Goal: Information Seeking & Learning: Learn about a topic

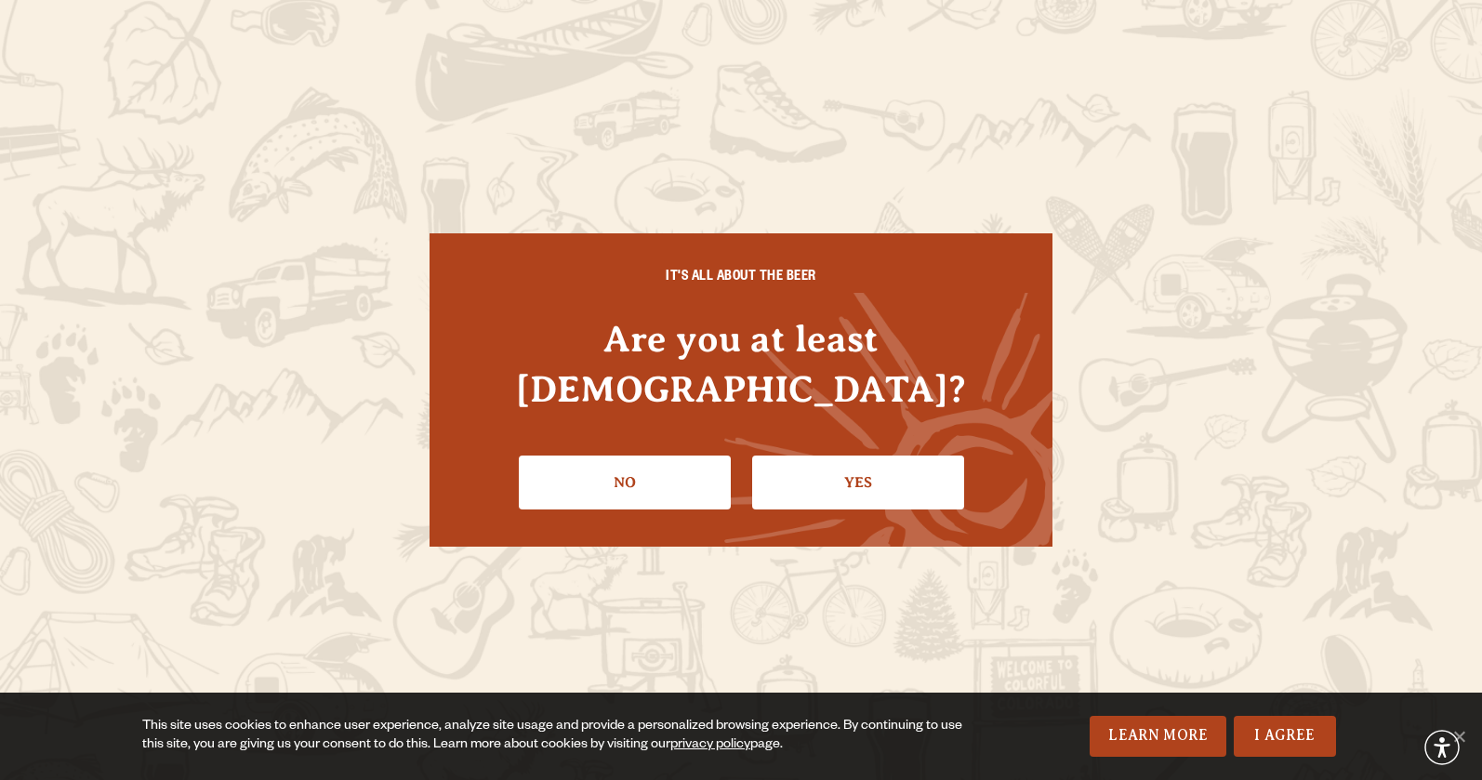
click at [887, 460] on link "Yes" at bounding box center [858, 483] width 212 height 54
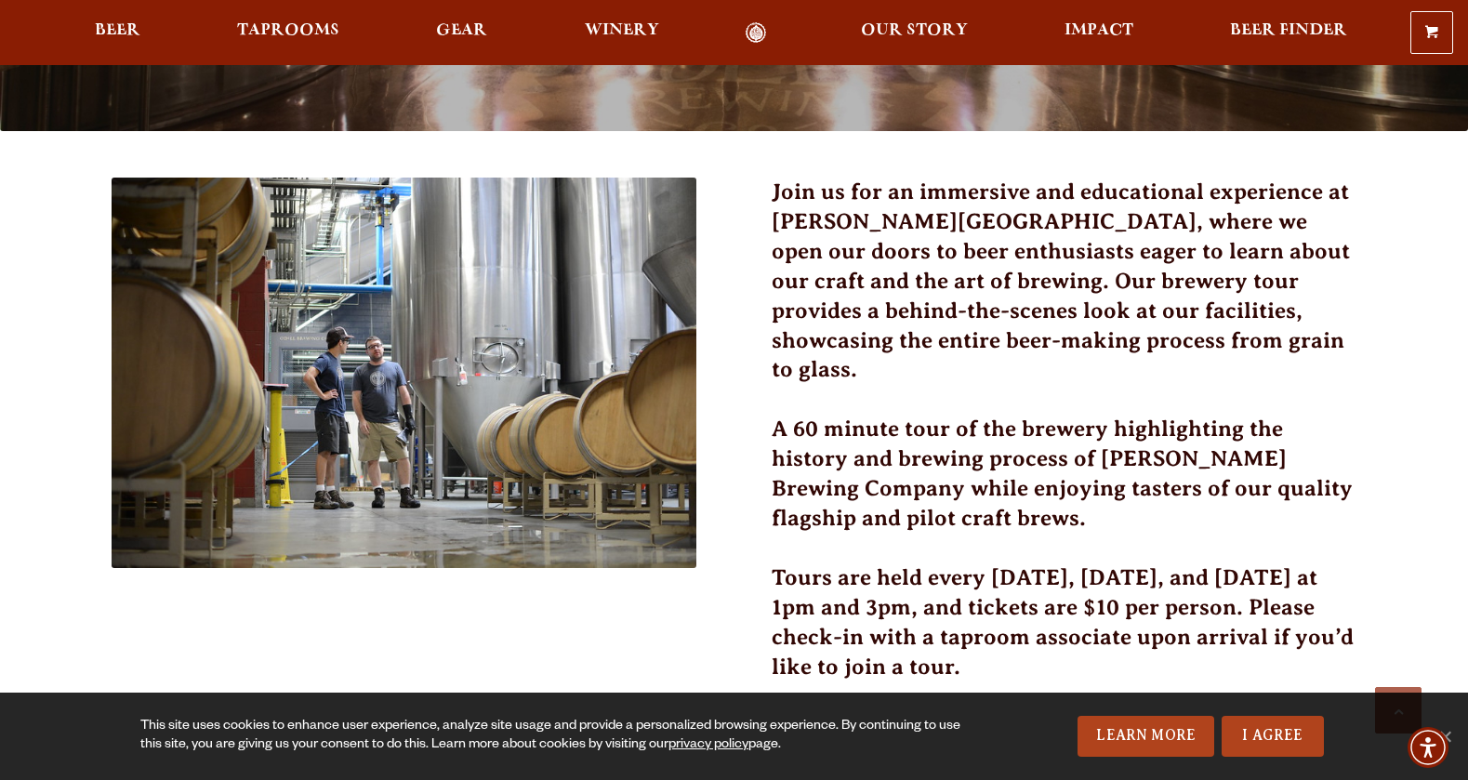
scroll to position [651, 0]
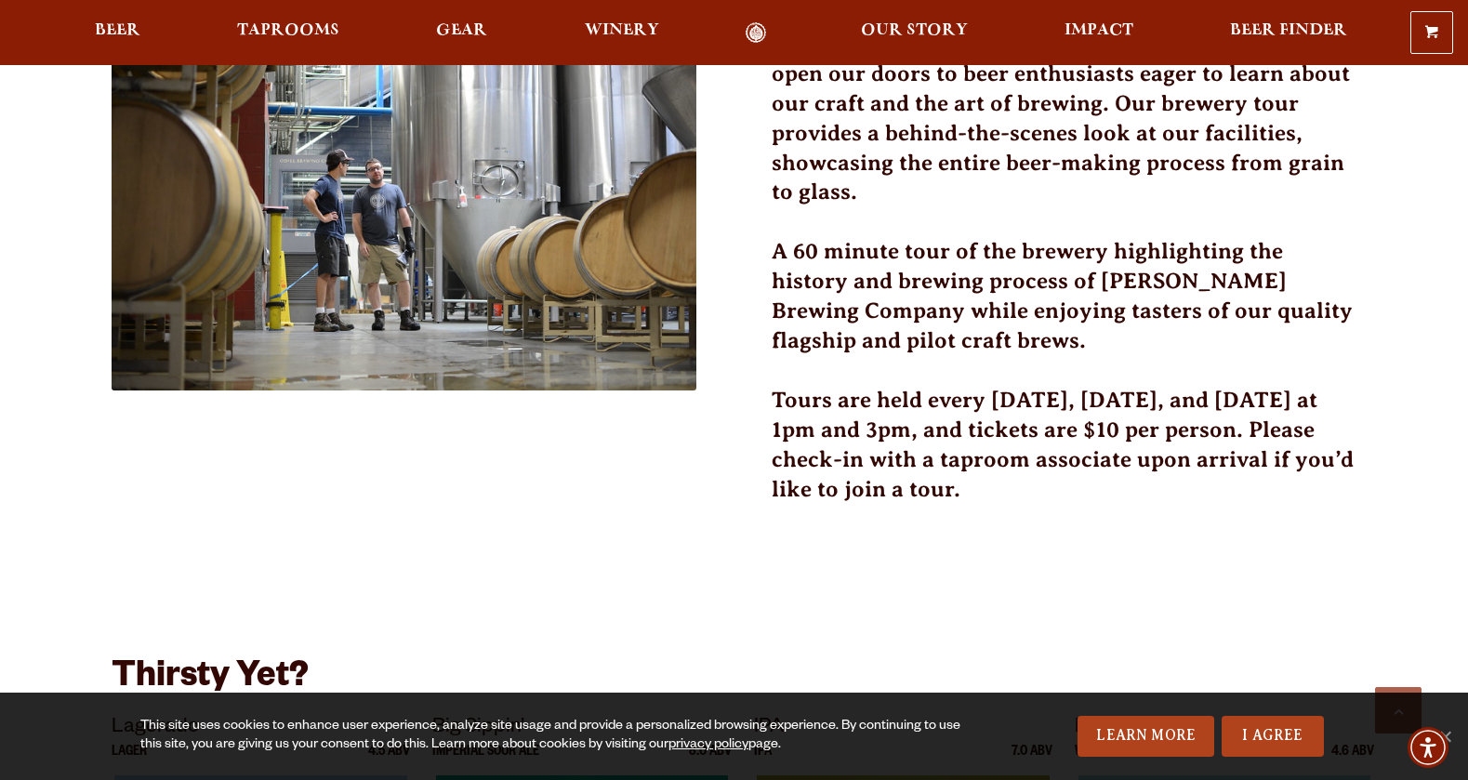
drag, startPoint x: 868, startPoint y: 405, endPoint x: 998, endPoint y: 472, distance: 146.3
click at [998, 472] on h3 "Tours are held every [DATE], [DATE], and [DATE] at 1pm and 3pm, and tickets are…" at bounding box center [1065, 456] width 586 height 141
click at [1079, 529] on div "Join us for an immersive and educational experience at [PERSON_NAME][GEOGRAPHIC…" at bounding box center [735, 712] width 1246 height 1424
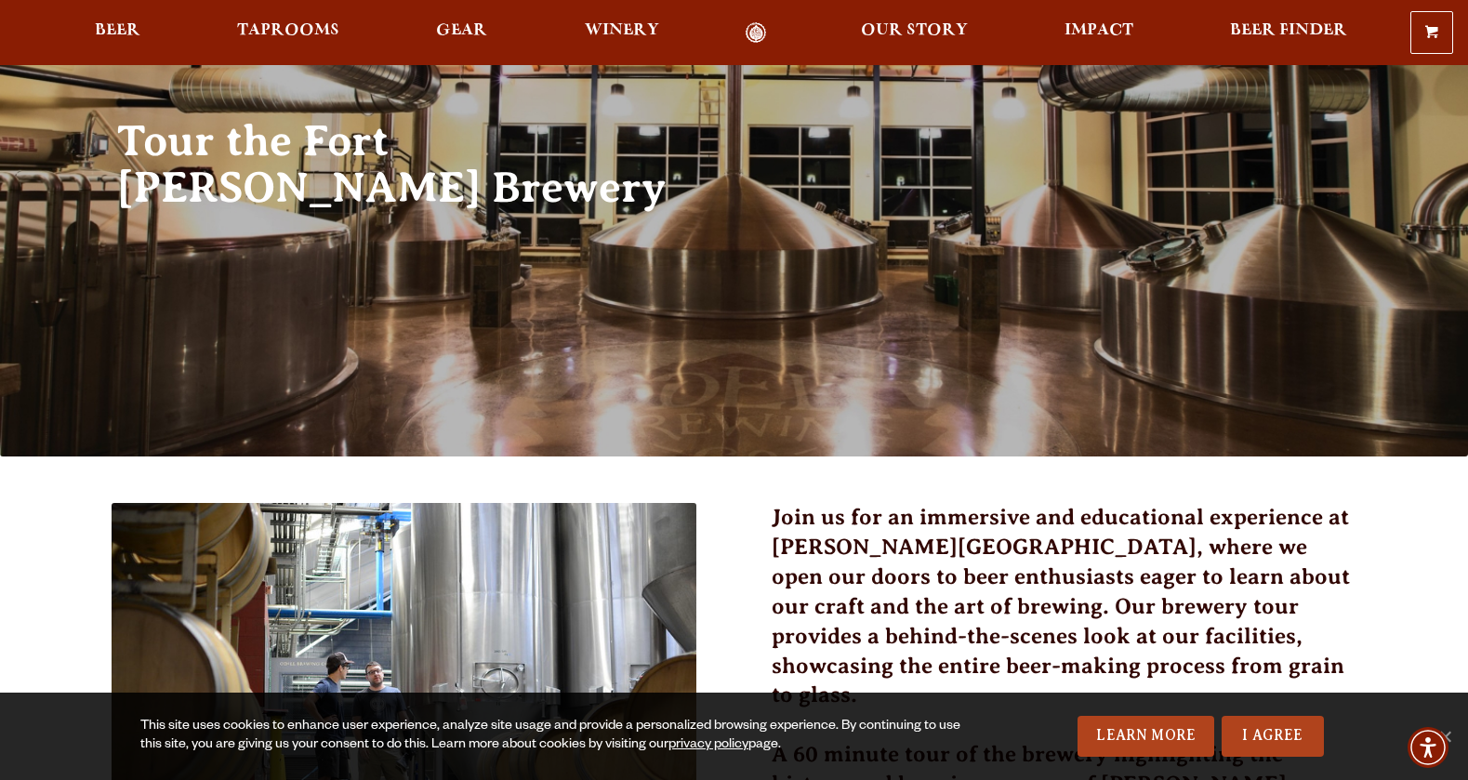
scroll to position [465, 0]
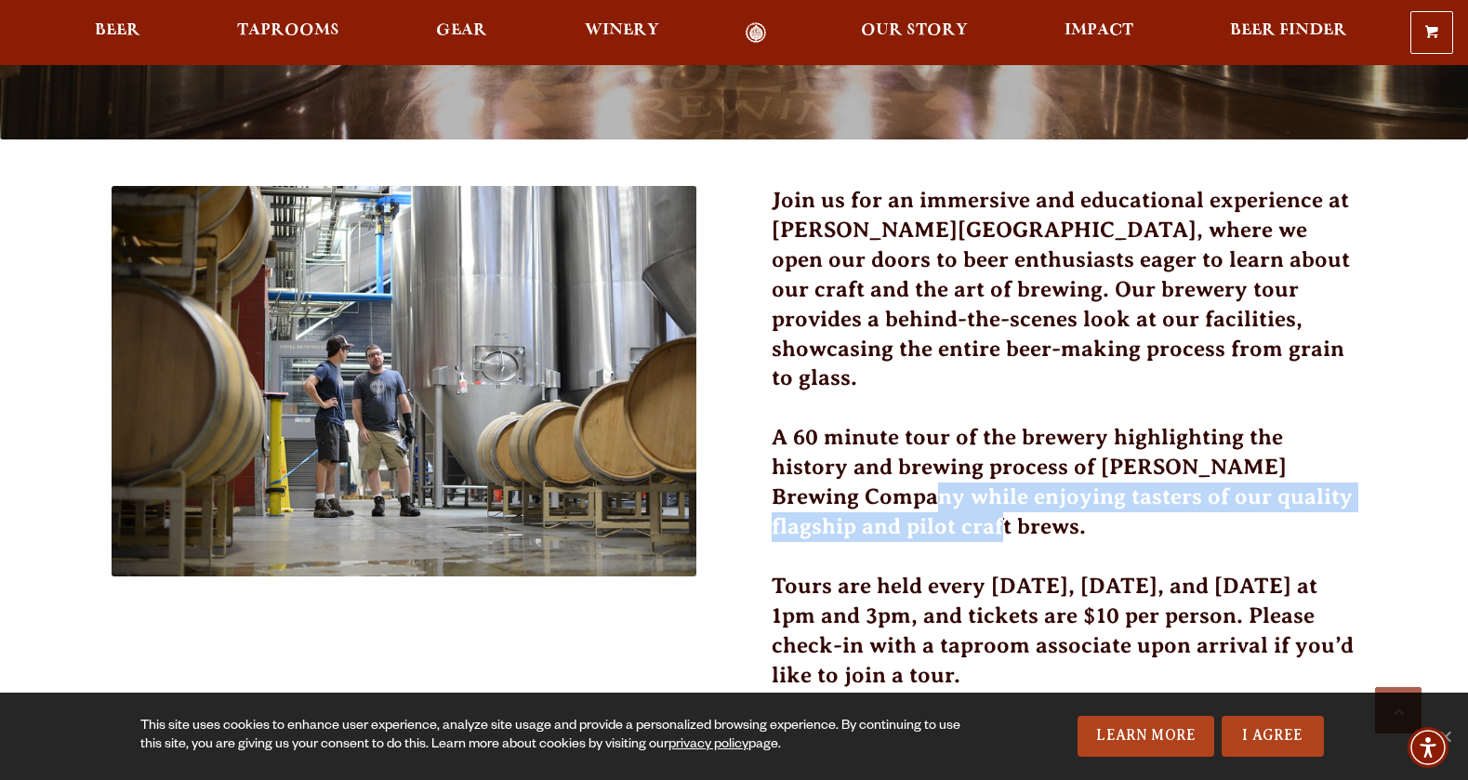
drag, startPoint x: 825, startPoint y: 468, endPoint x: 1246, endPoint y: 497, distance: 421.2
click at [1246, 497] on h3 "A 60 minute tour of the brewery highlighting the history and brewing process of…" at bounding box center [1065, 493] width 586 height 141
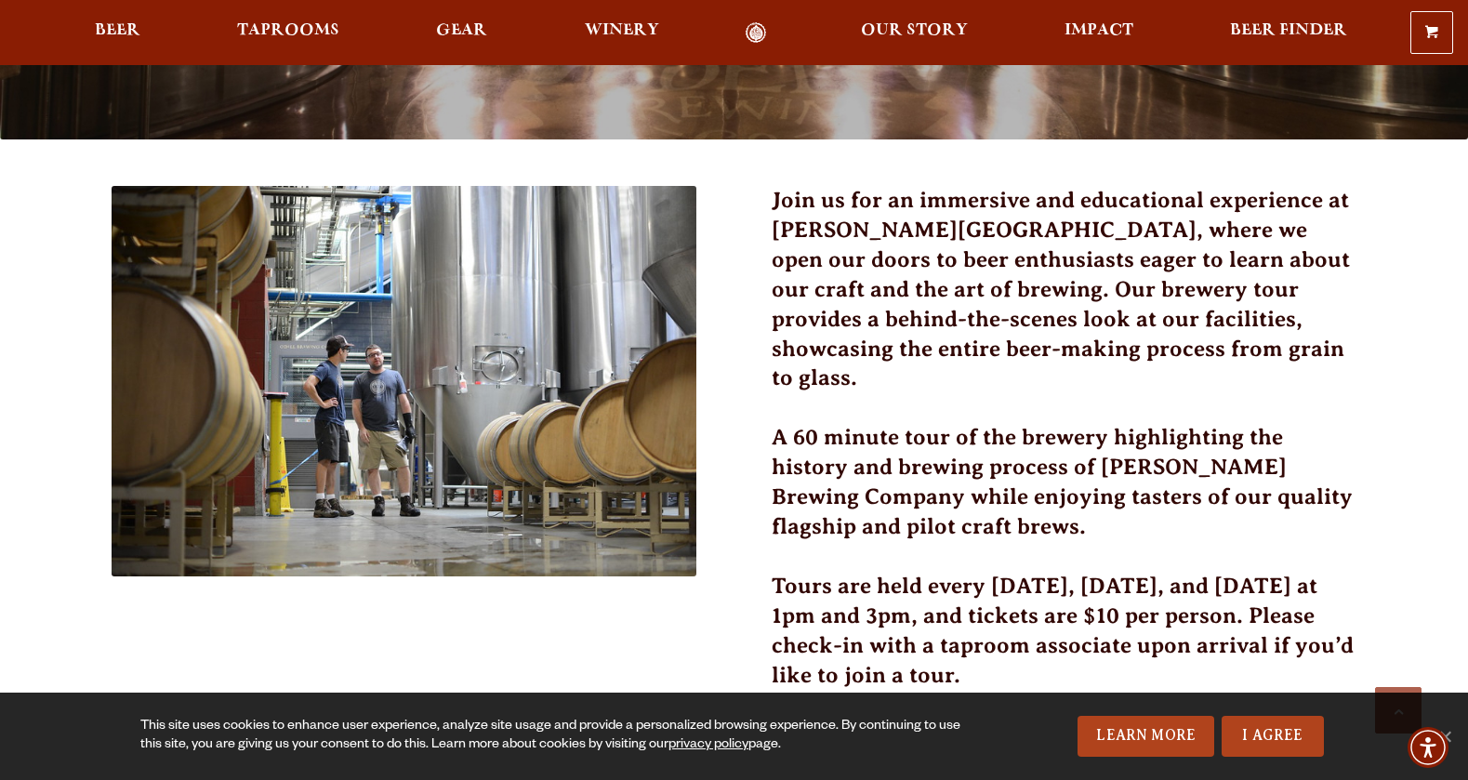
click at [1010, 572] on h3 "Tours are held every [DATE], [DATE], and [DATE] at 1pm and 3pm, and tickets are…" at bounding box center [1065, 642] width 586 height 141
drag, startPoint x: 784, startPoint y: 407, endPoint x: 1100, endPoint y: 407, distance: 316.1
click at [1100, 423] on h3 "A 60 minute tour of the brewery highlighting the history and brewing process of…" at bounding box center [1065, 493] width 586 height 141
click at [1052, 526] on h3 "A 60 minute tour of the brewery highlighting the history and brewing process of…" at bounding box center [1065, 493] width 586 height 141
